Goal: Entertainment & Leisure: Browse casually

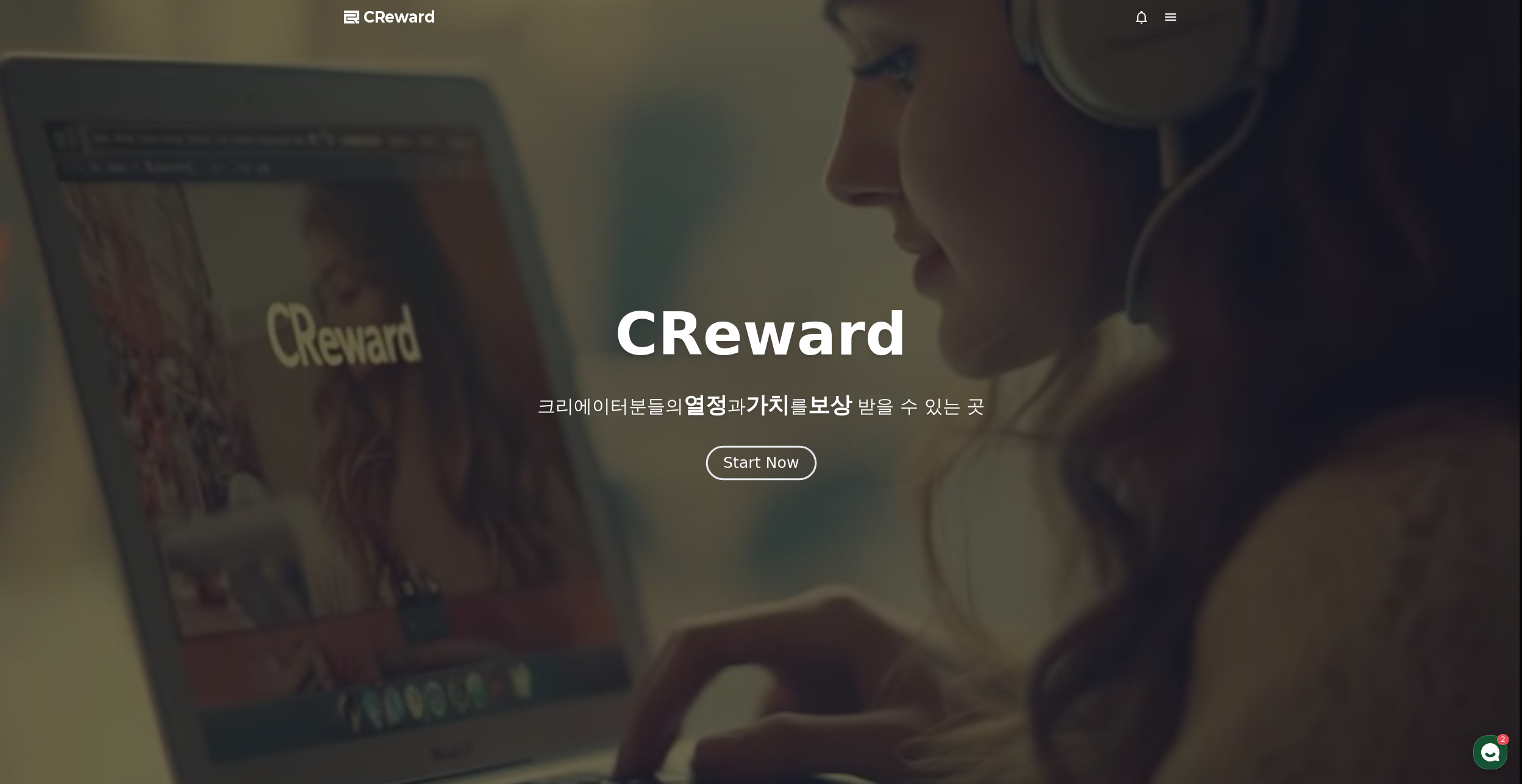
click at [765, 462] on div "Start Now" at bounding box center [761, 463] width 75 height 21
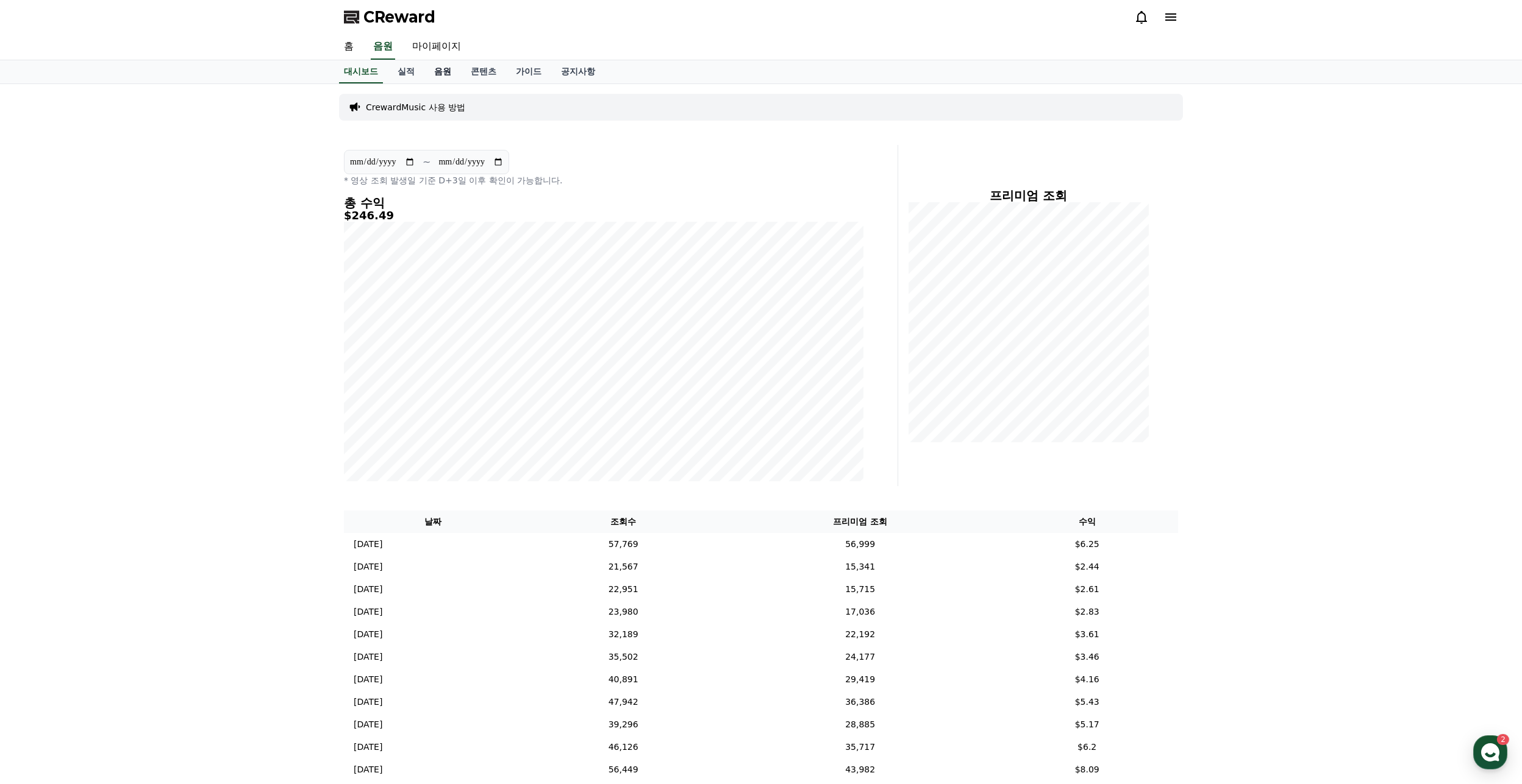
click at [448, 75] on link "음원" at bounding box center [443, 71] width 36 height 23
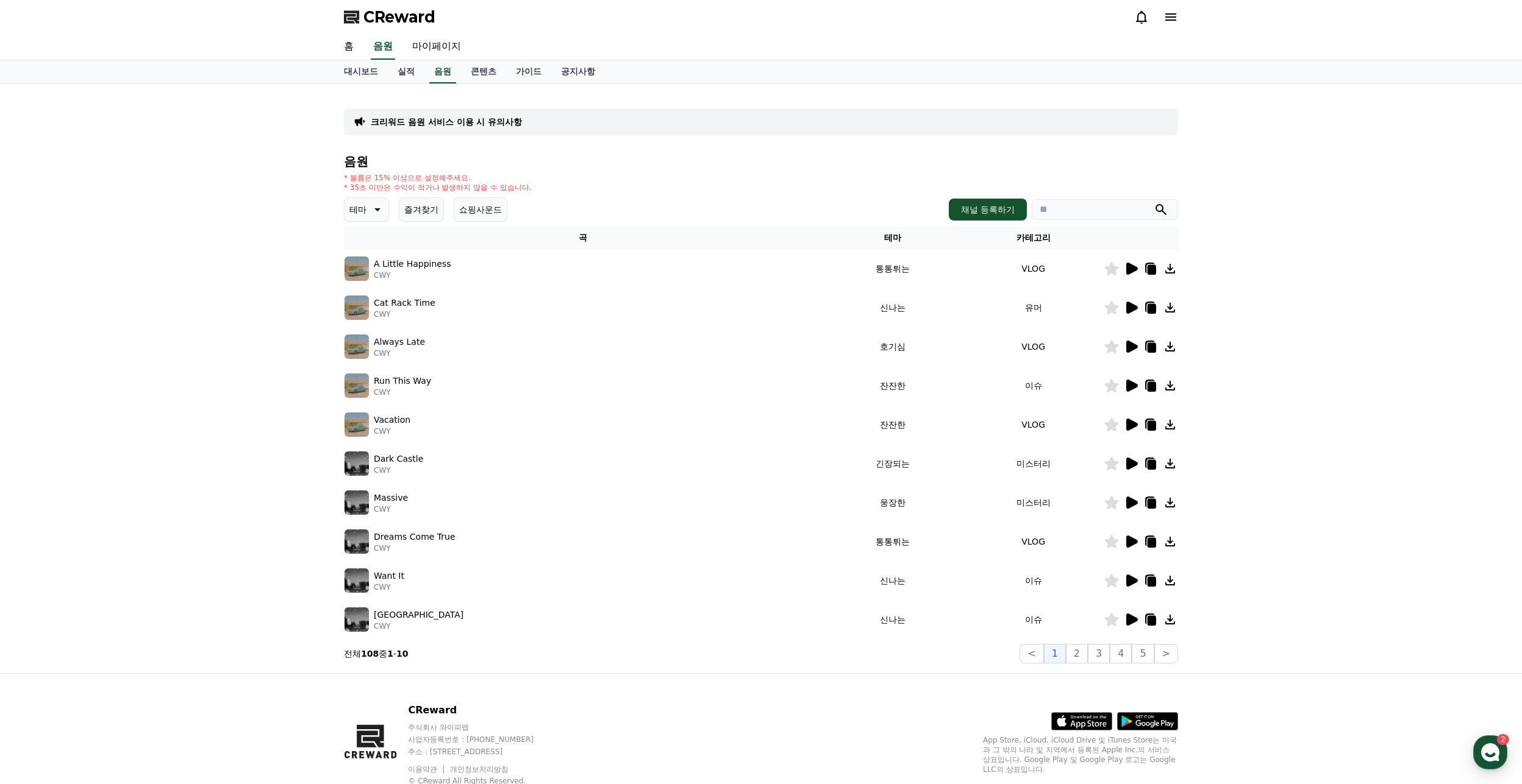
click at [1131, 268] on icon at bounding box center [1131, 268] width 12 height 12
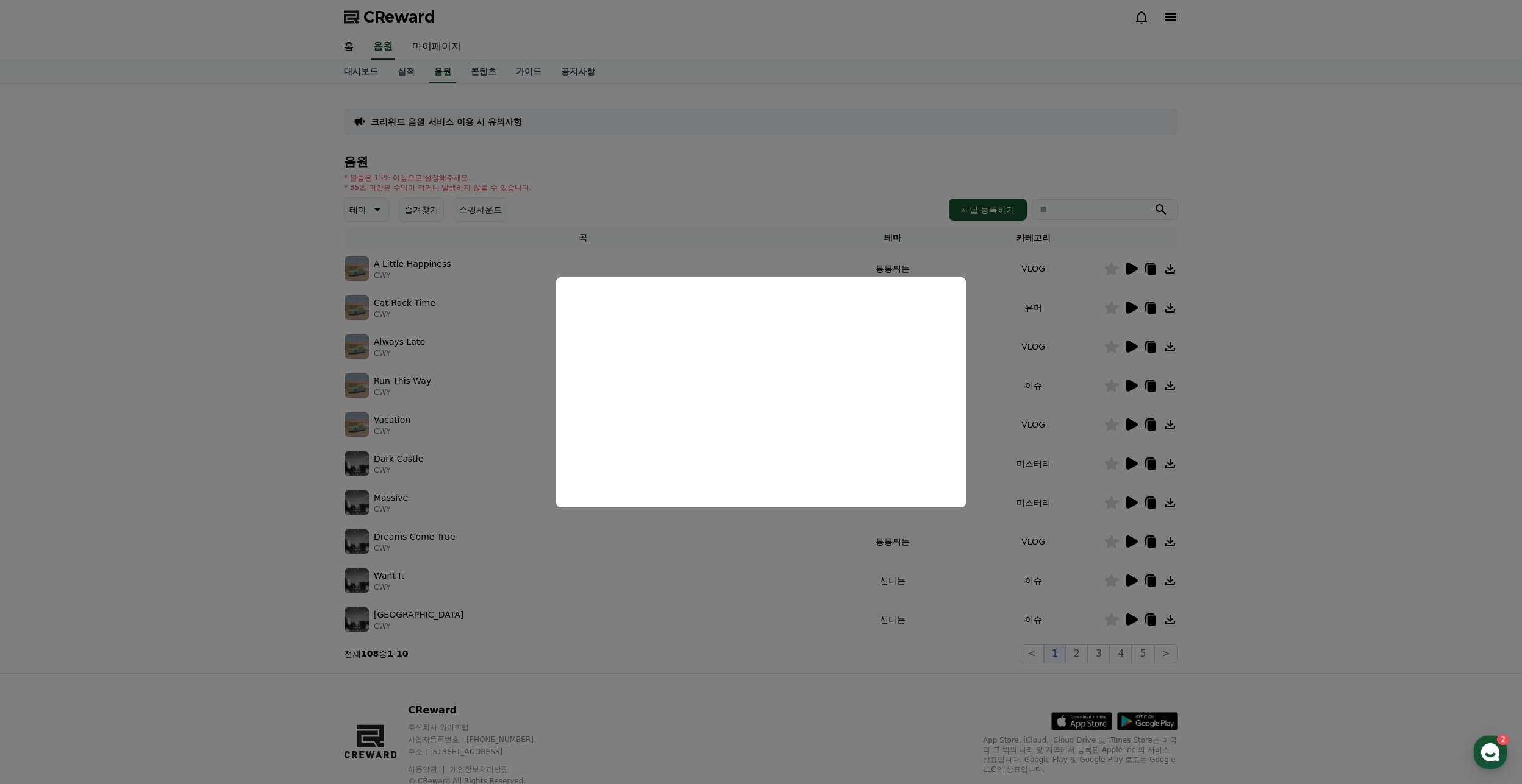
click at [612, 570] on button "close modal" at bounding box center [761, 392] width 1522 height 784
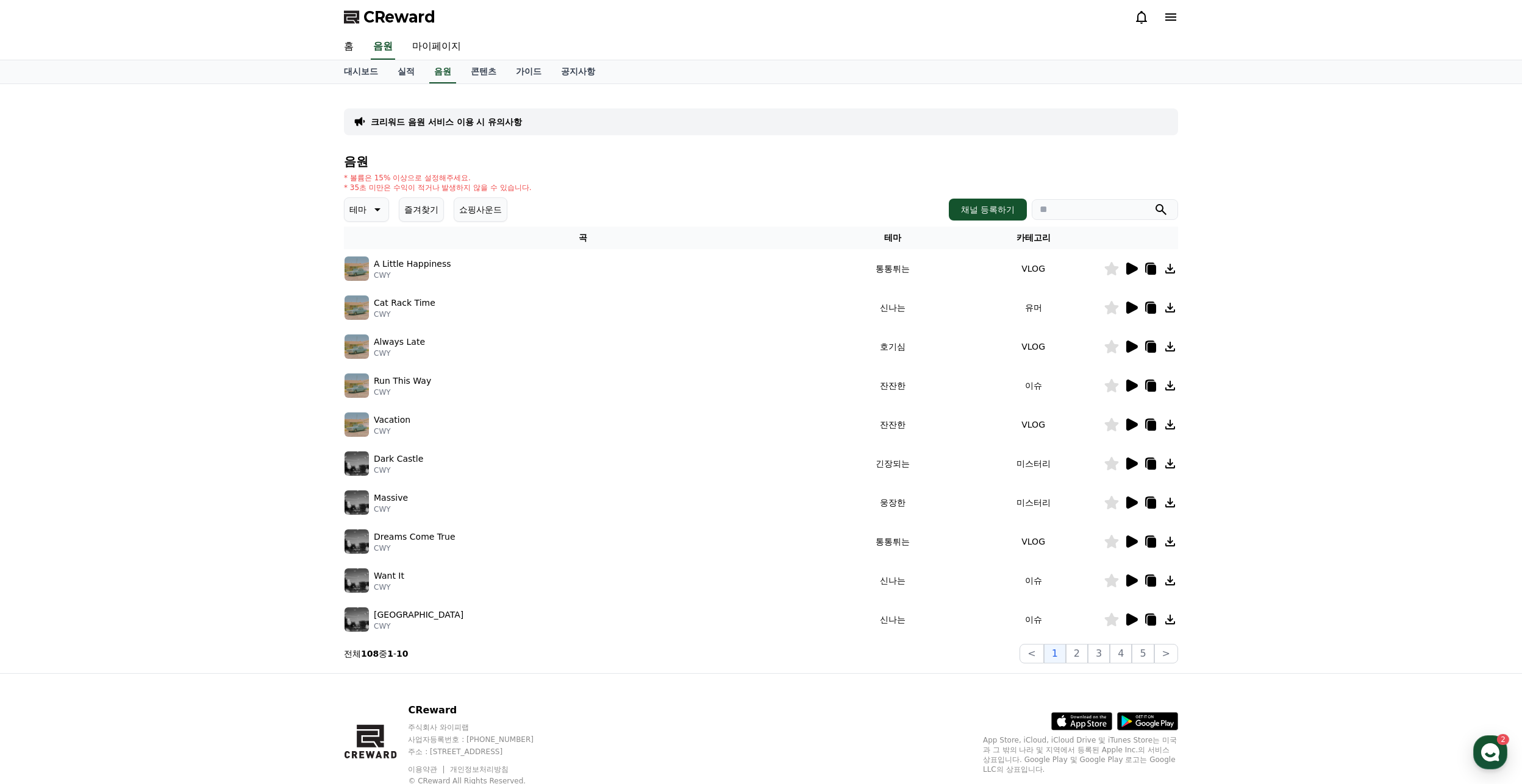
click at [376, 204] on icon at bounding box center [376, 209] width 14 height 14
click at [366, 340] on button "코믹한" at bounding box center [363, 342] width 36 height 27
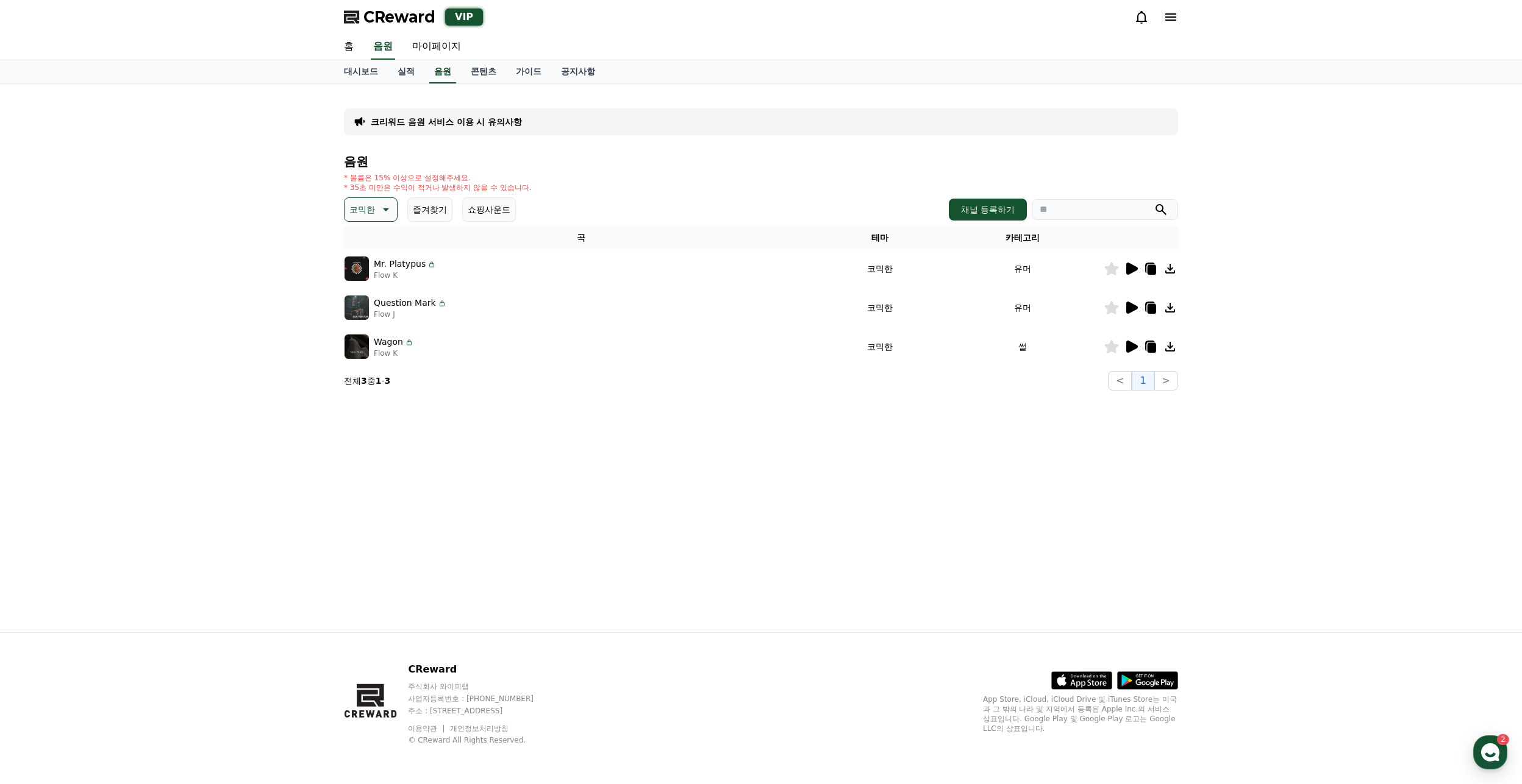
click at [1130, 272] on icon at bounding box center [1131, 268] width 12 height 12
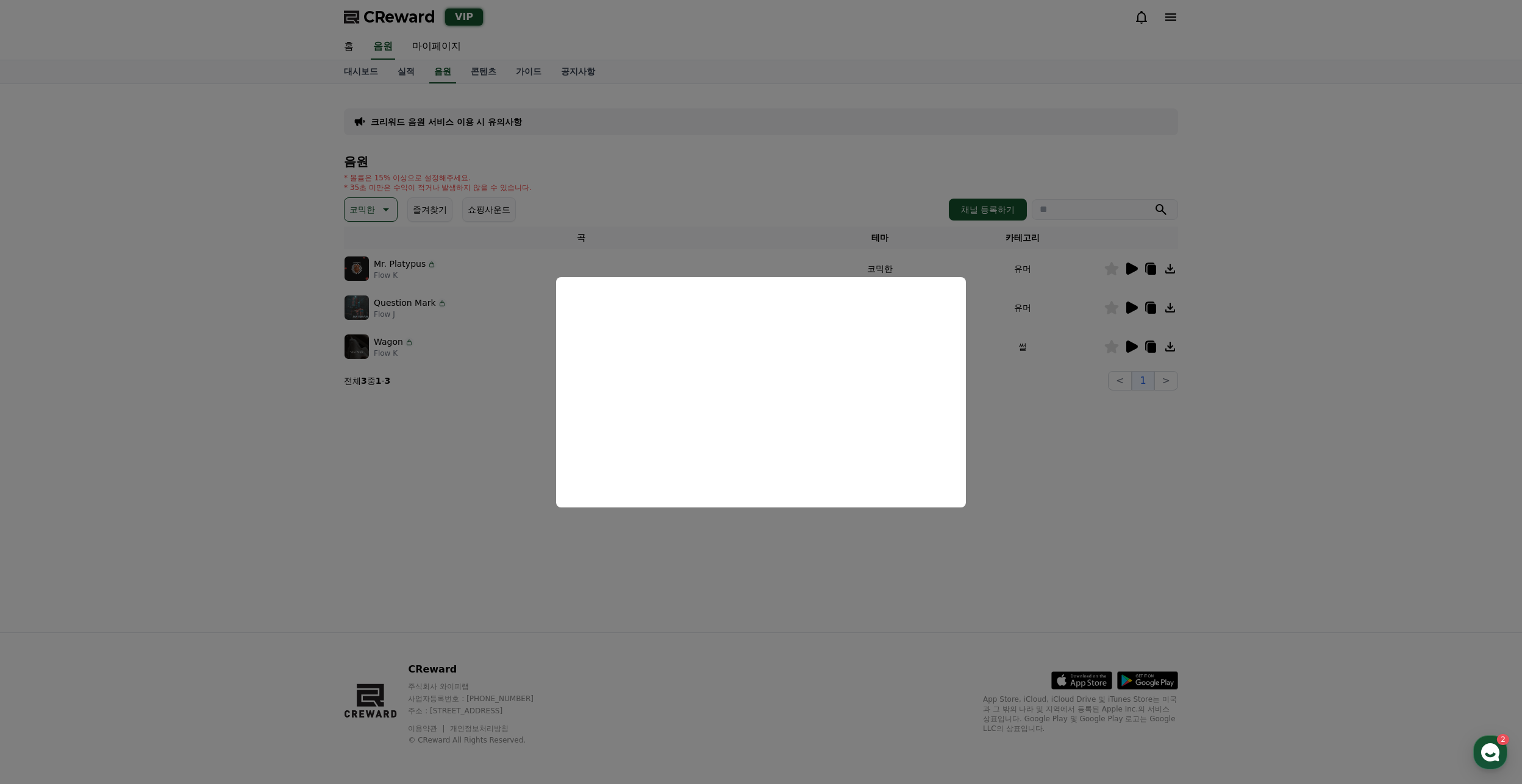
click at [1181, 456] on button "close modal" at bounding box center [761, 392] width 1522 height 784
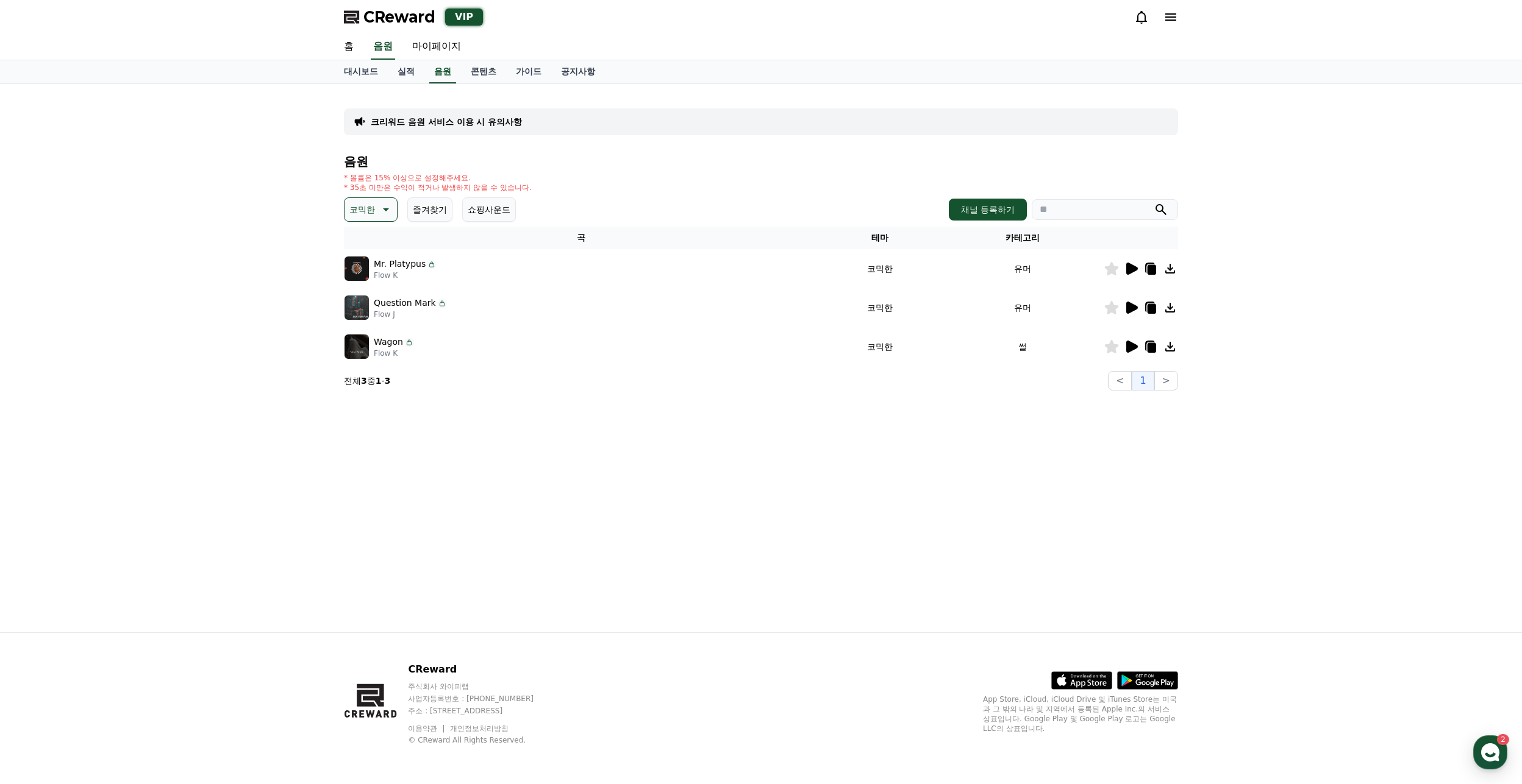
click at [1134, 303] on icon at bounding box center [1131, 307] width 14 height 14
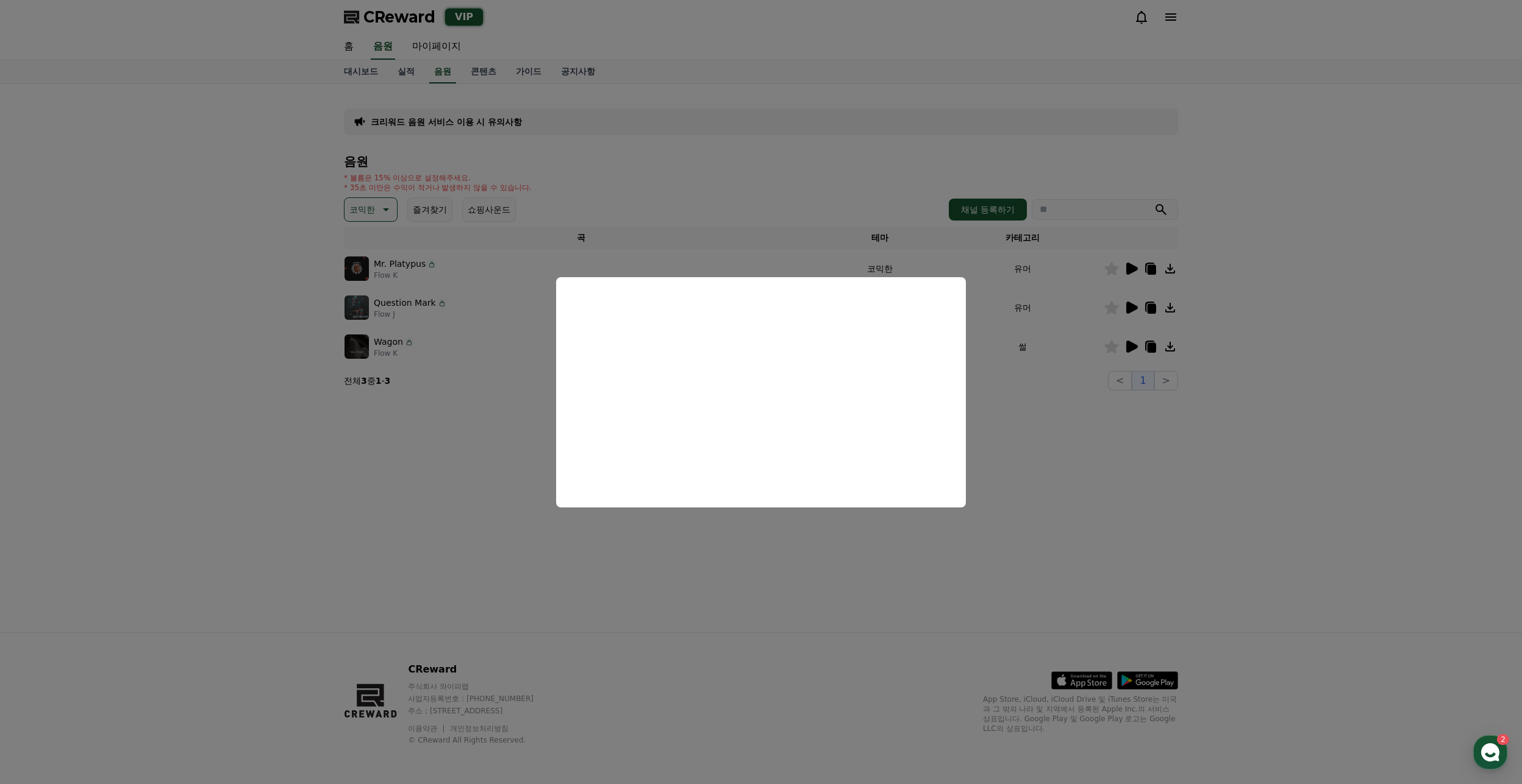
click at [627, 555] on button "close modal" at bounding box center [761, 392] width 1522 height 784
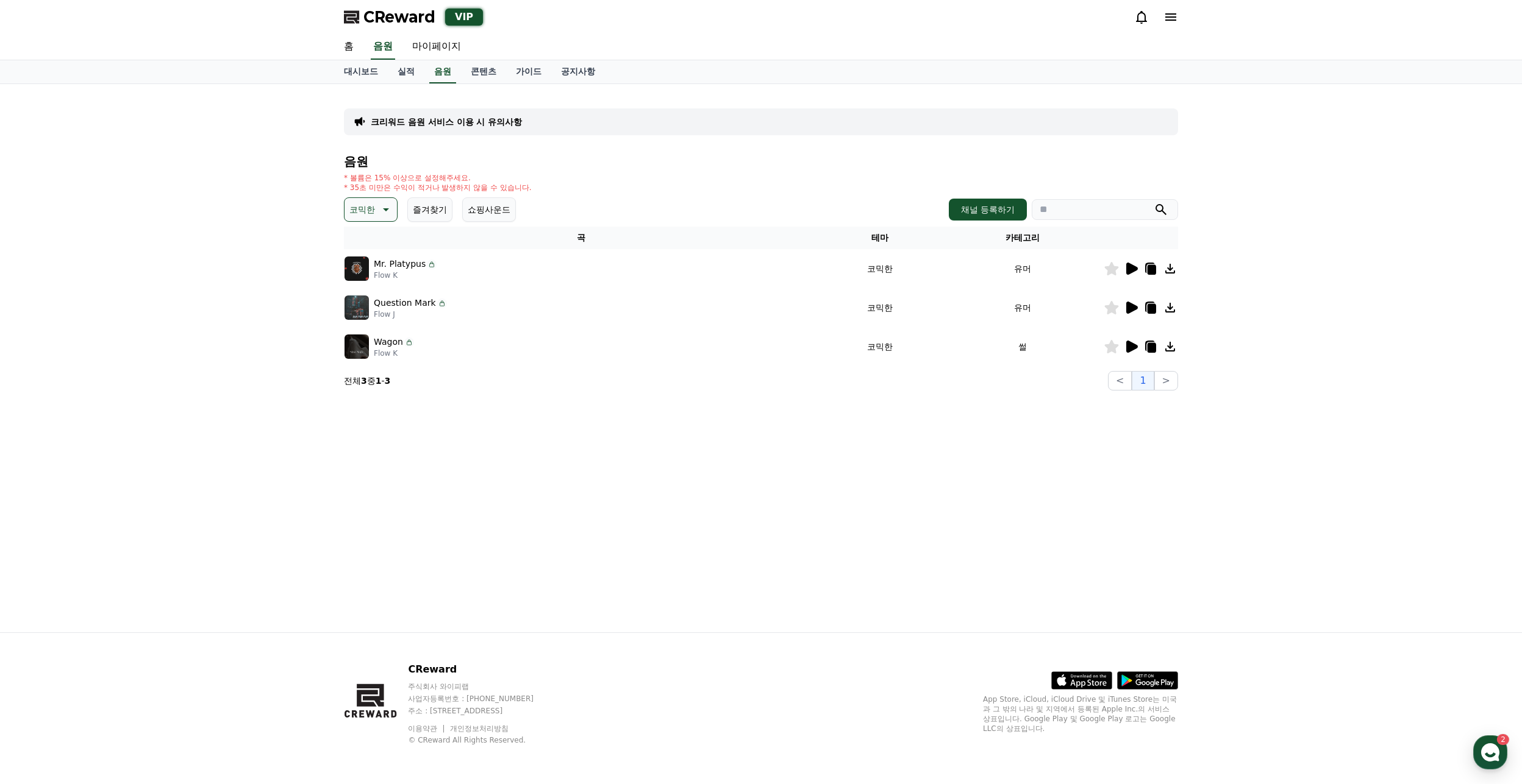
click at [1127, 350] on icon at bounding box center [1131, 346] width 12 height 12
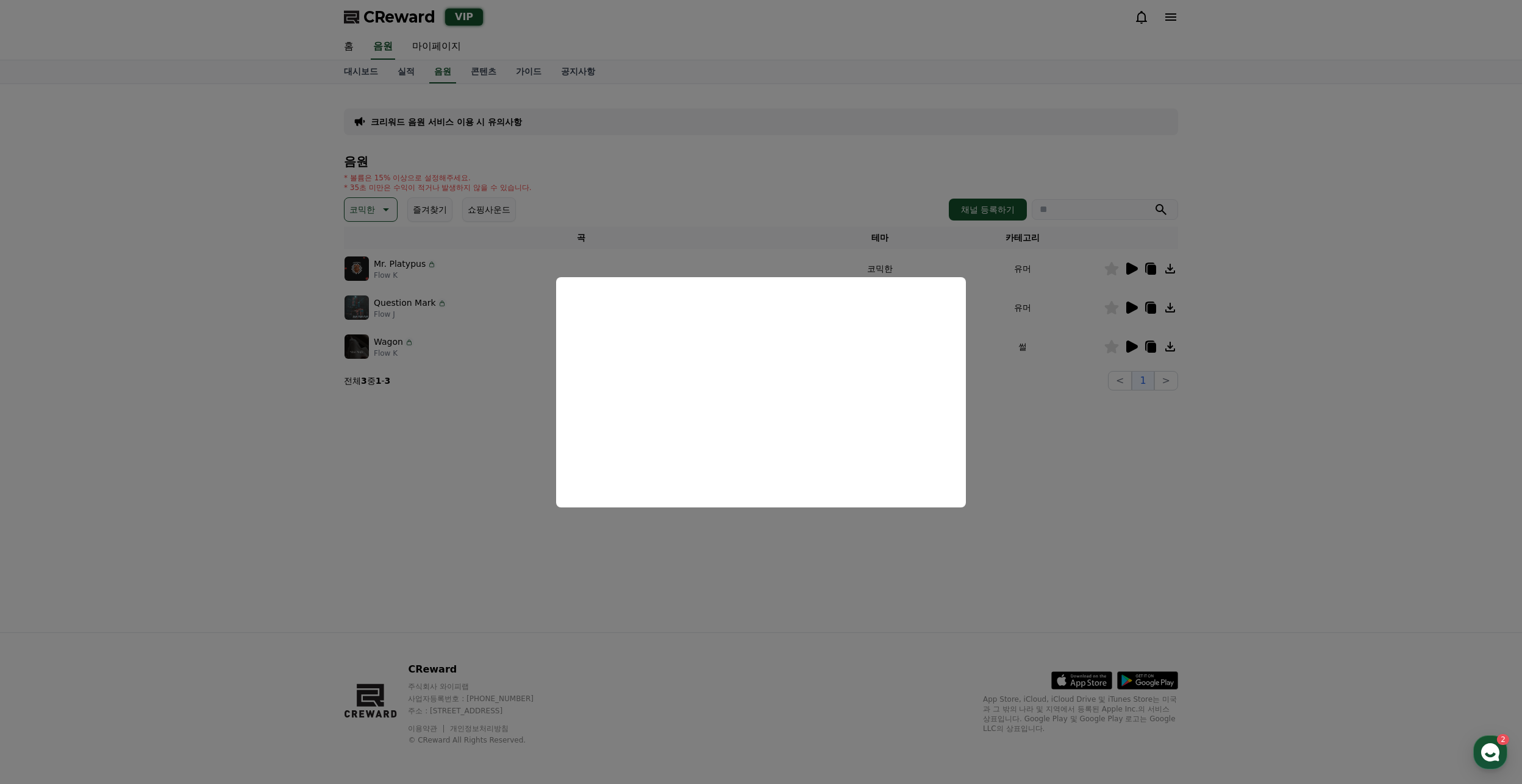
click at [696, 552] on button "close modal" at bounding box center [761, 392] width 1522 height 784
